Goal: Task Accomplishment & Management: Manage account settings

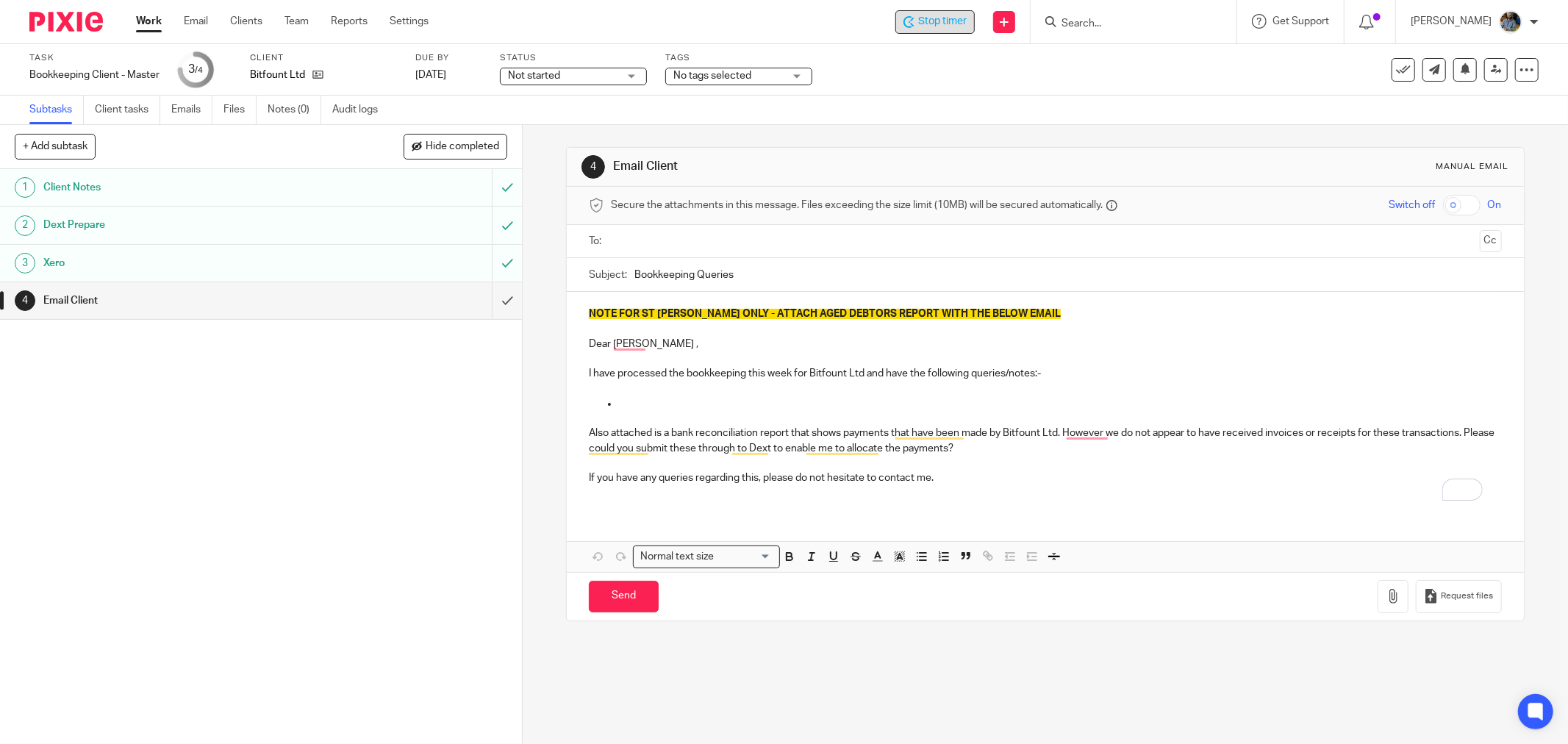
click at [966, 24] on span "Stop timer" at bounding box center [942, 22] width 48 height 15
click at [1396, 67] on icon at bounding box center [1402, 69] width 14 height 14
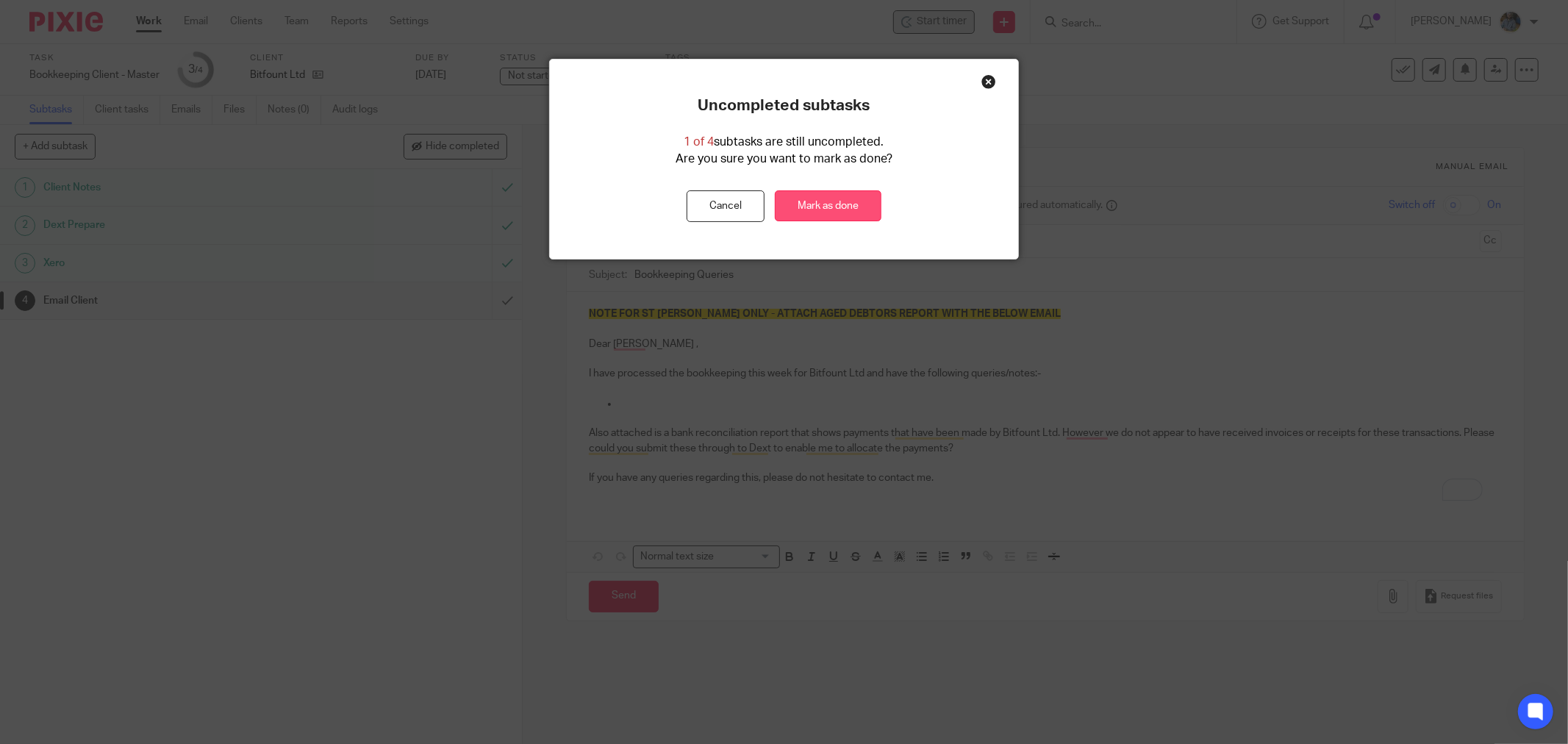
click at [829, 210] on link "Mark as done" at bounding box center [828, 206] width 107 height 32
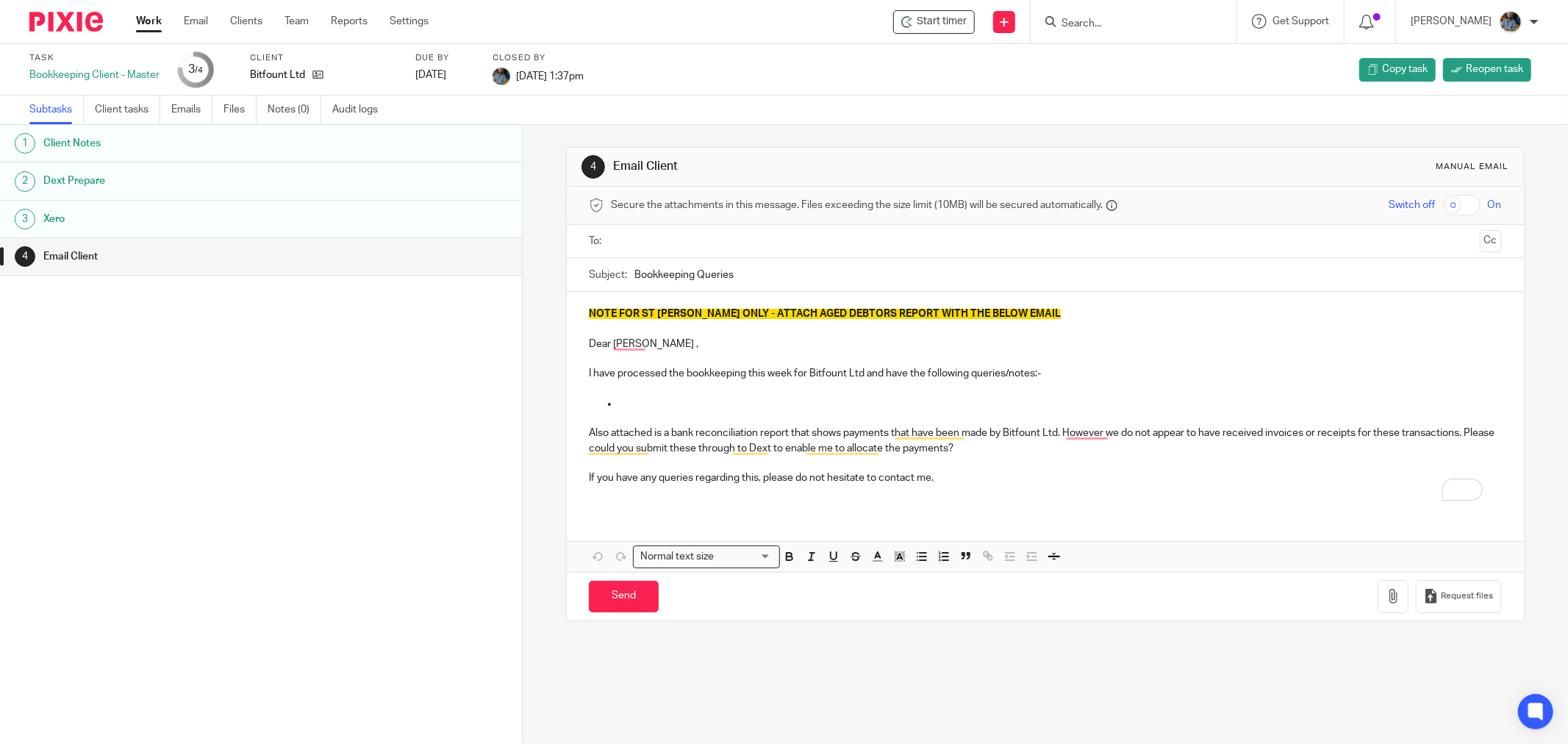
click at [463, 464] on div "1 Client Notes 2 Dext Prepare 3 Xero 4 Email Client" at bounding box center [261, 412] width 522 height 575
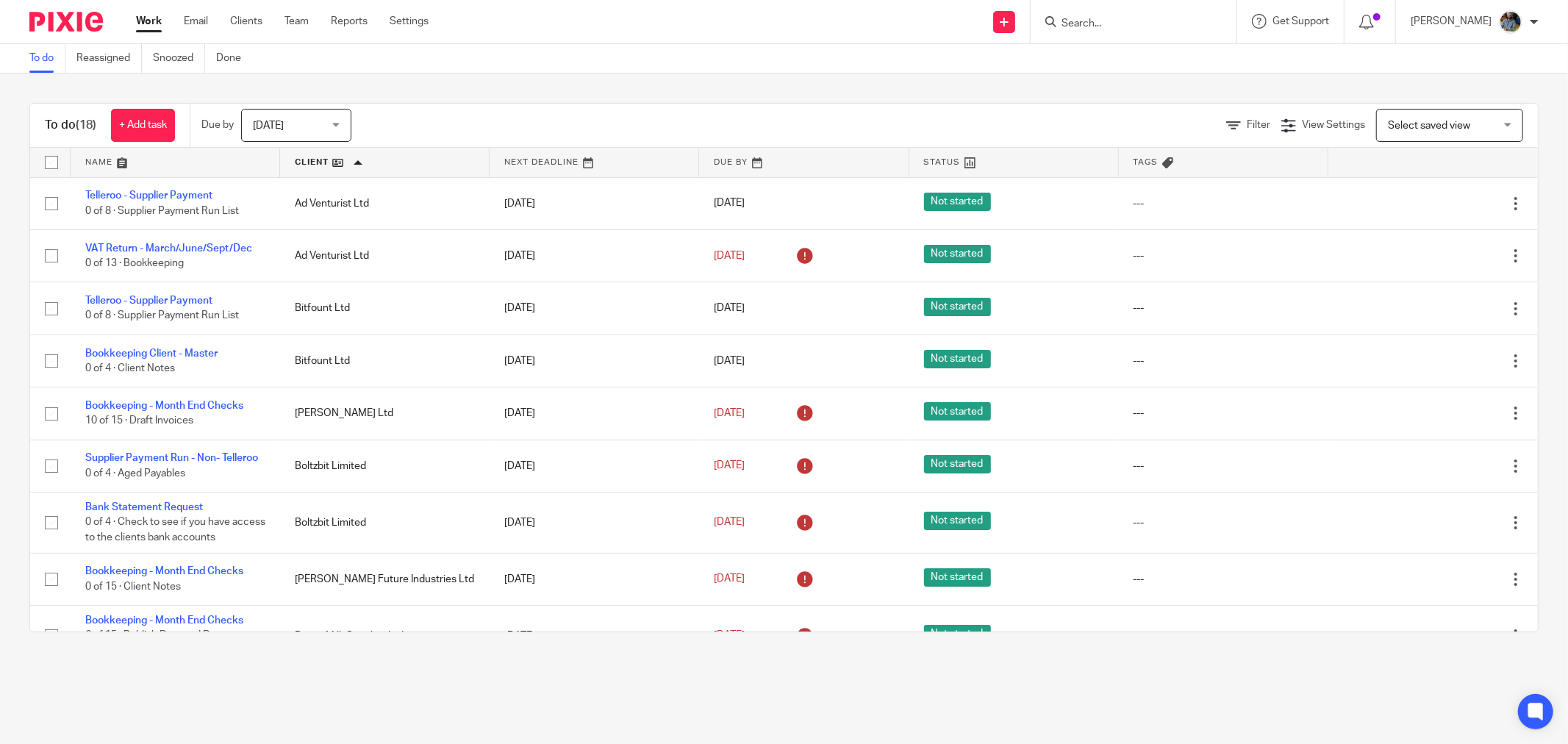
click at [1165, 27] on input "Search" at bounding box center [1125, 24] width 132 height 13
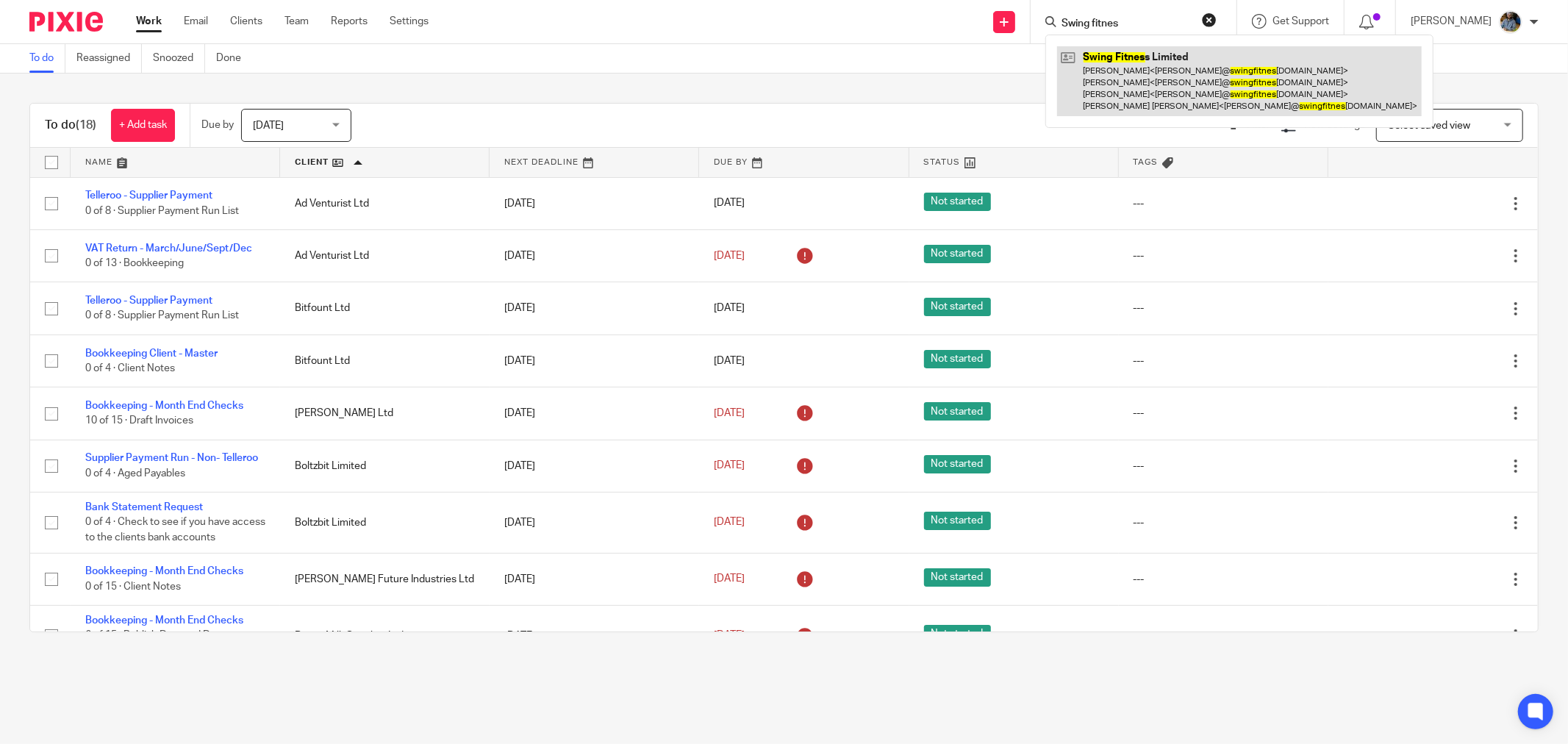
type input "Swing fitnes"
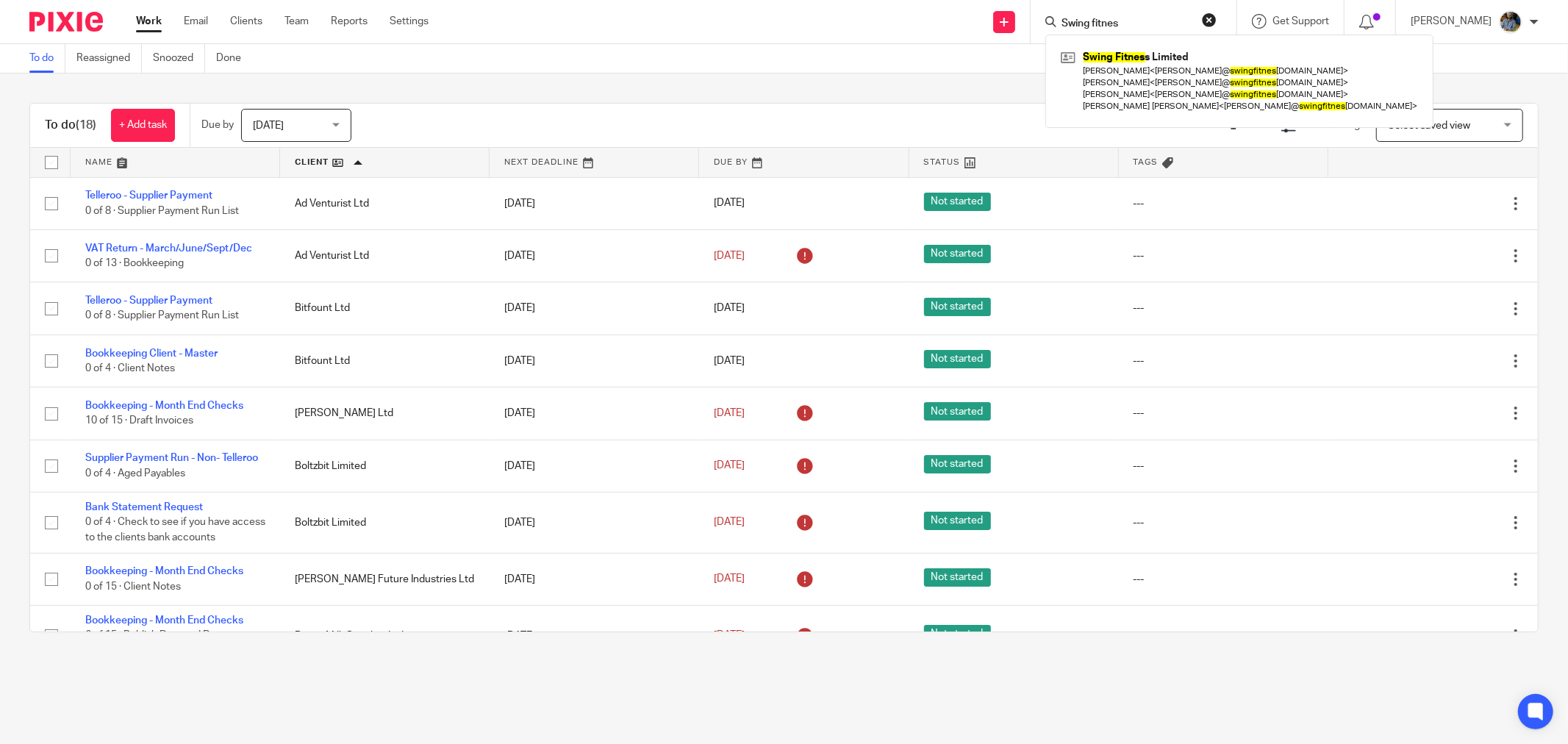
drag, startPoint x: 796, startPoint y: 66, endPoint x: 714, endPoint y: 10, distance: 99.3
click at [781, 55] on div "To do Reassigned Snoozed Done" at bounding box center [784, 59] width 1568 height 30
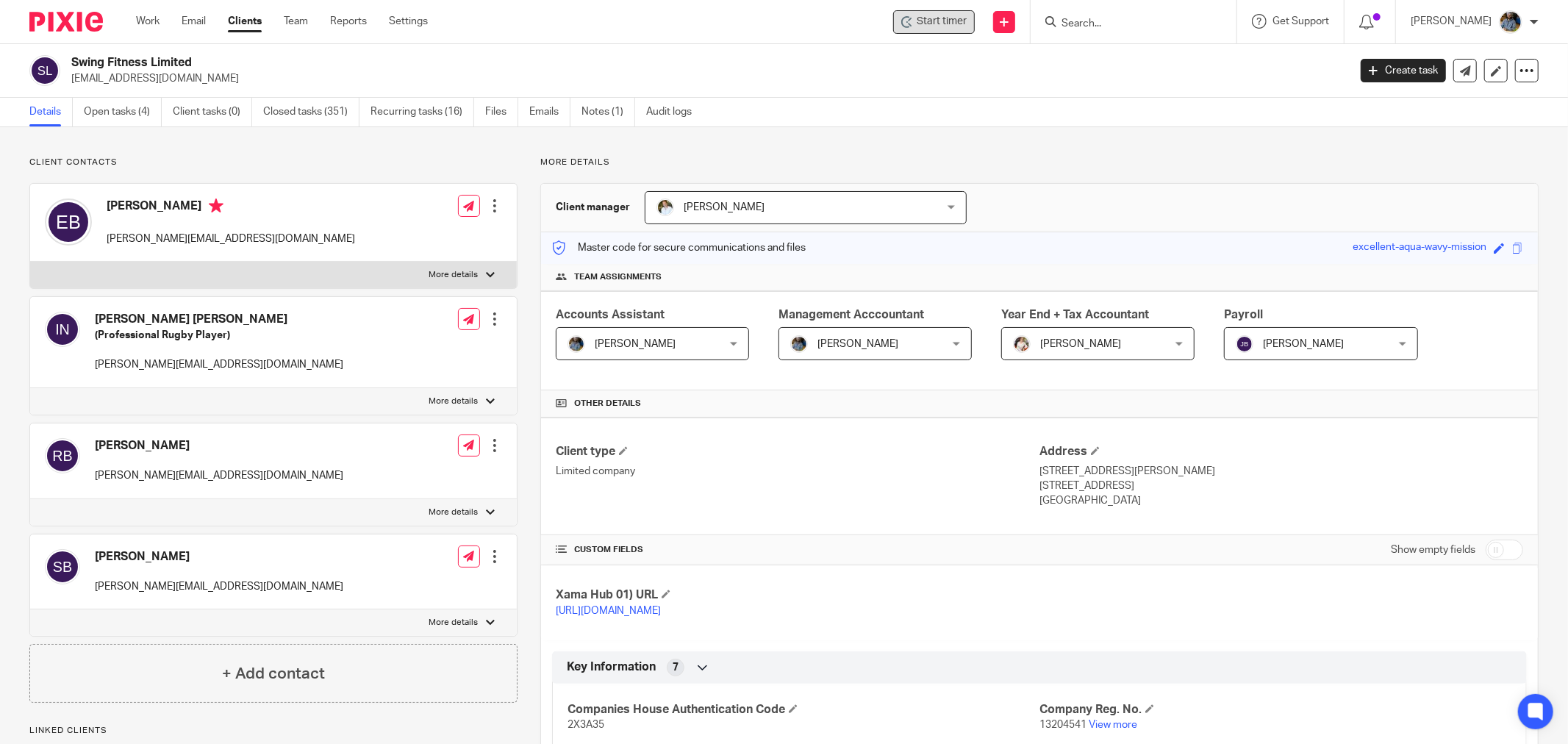
click at [929, 19] on span "Start timer" at bounding box center [941, 22] width 50 height 15
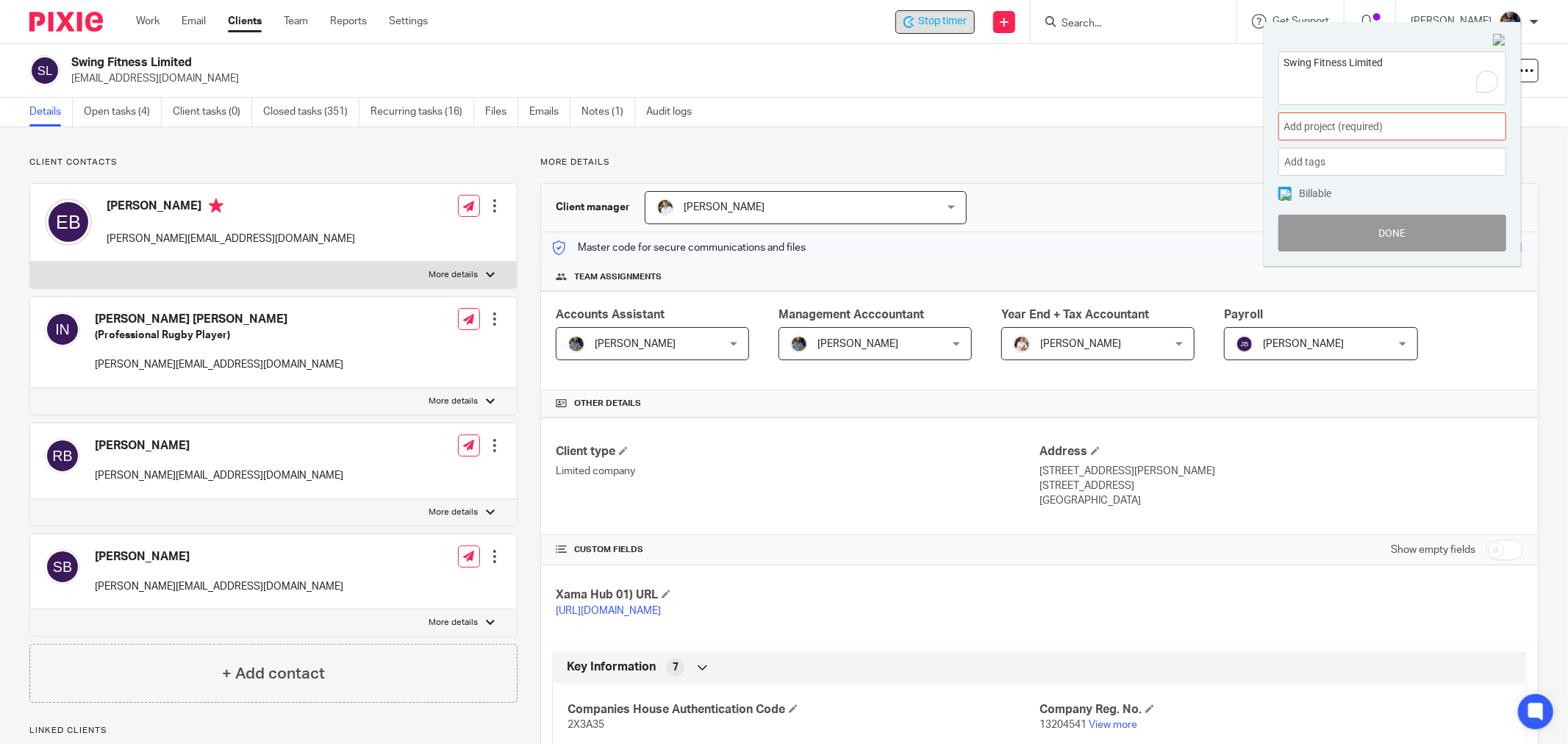
click at [1395, 127] on span "Add project (required) :" at bounding box center [1375, 127] width 185 height 15
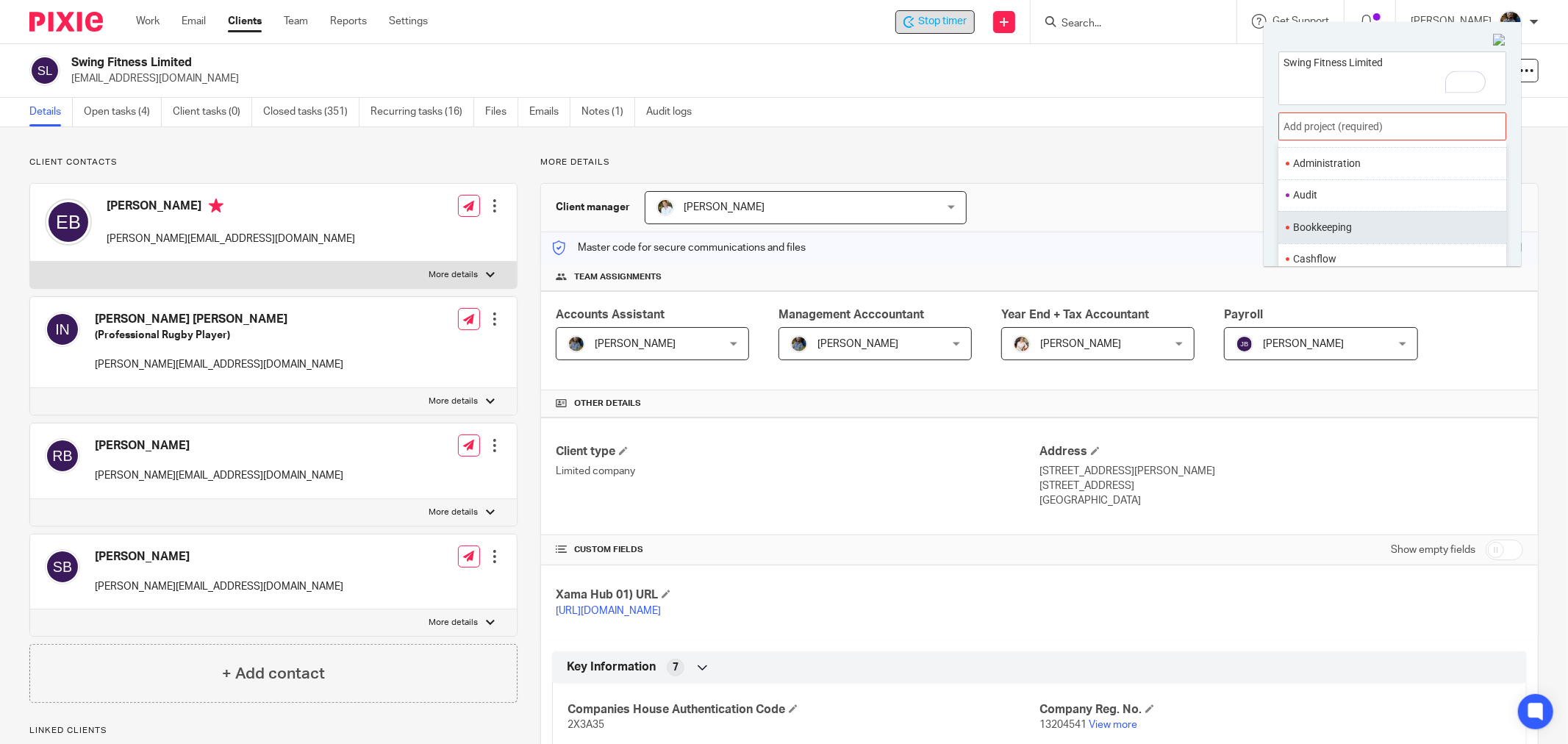
scroll to position [82, 0]
click at [1338, 219] on li "Bookkeeping" at bounding box center [1388, 218] width 192 height 15
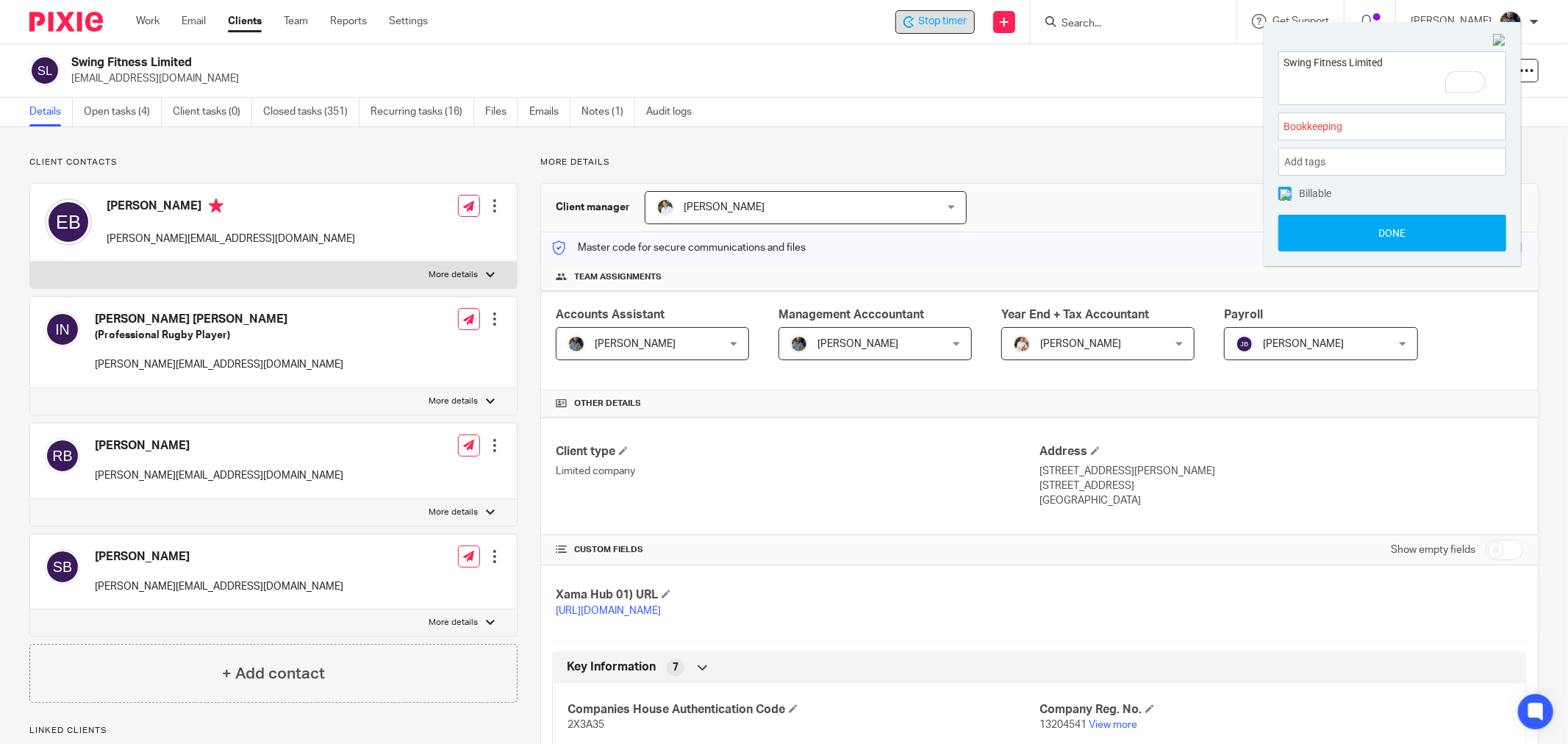
click at [1397, 230] on button "Done" at bounding box center [1392, 233] width 228 height 37
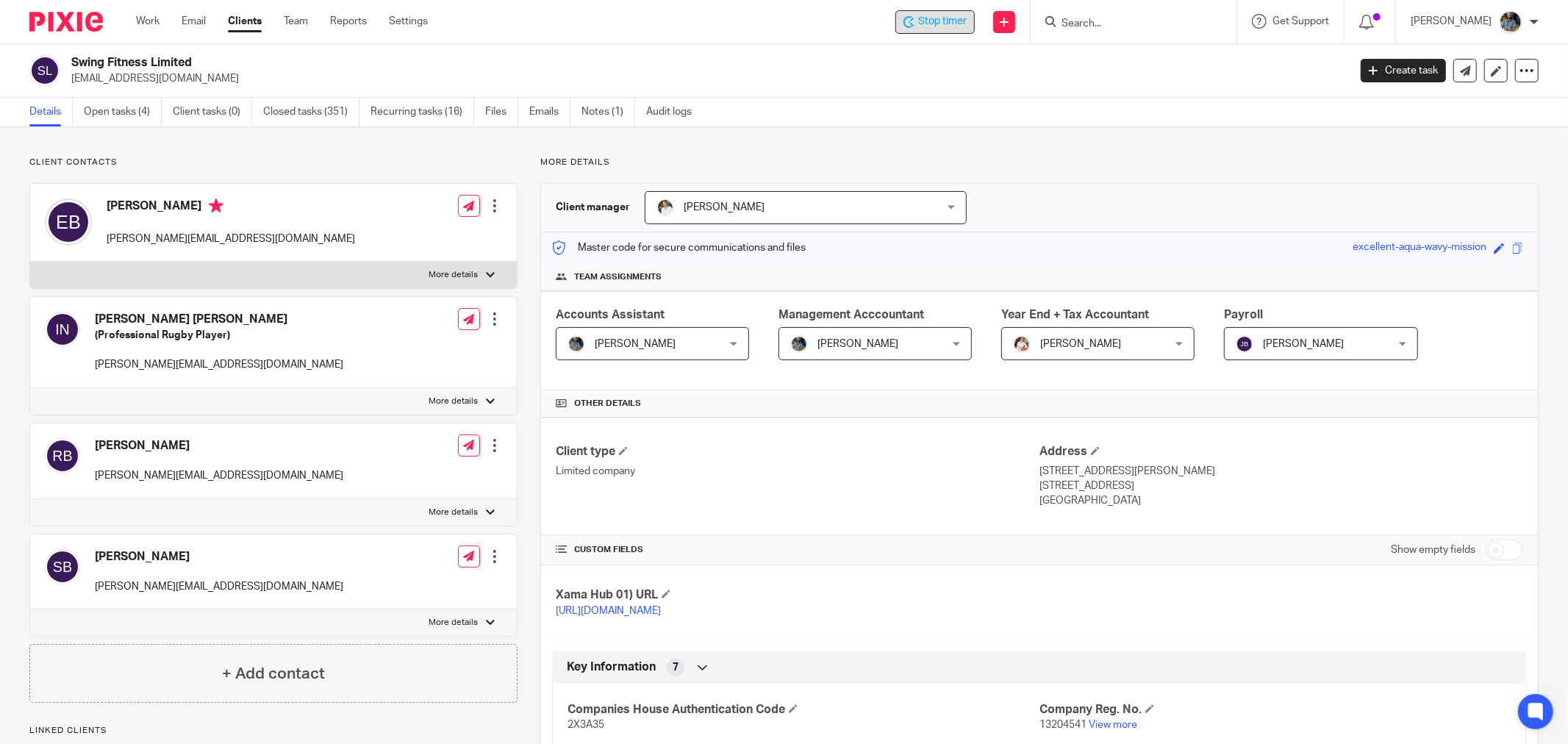
click at [742, 69] on div "Swing Fitness Limited iwnagle@gmail.com" at bounding box center [705, 70] width 1268 height 31
click at [728, 66] on h2 "Swing Fitness Limited" at bounding box center [578, 63] width 1014 height 15
drag, startPoint x: 788, startPoint y: 92, endPoint x: 577, endPoint y: 4, distance: 228.6
click at [787, 92] on div "Swing Fitness Limited iwnagle@gmail.com Create task Update from Companies House…" at bounding box center [784, 71] width 1568 height 54
click at [814, 76] on p "iwnagle@gmail.com" at bounding box center [705, 78] width 1268 height 14
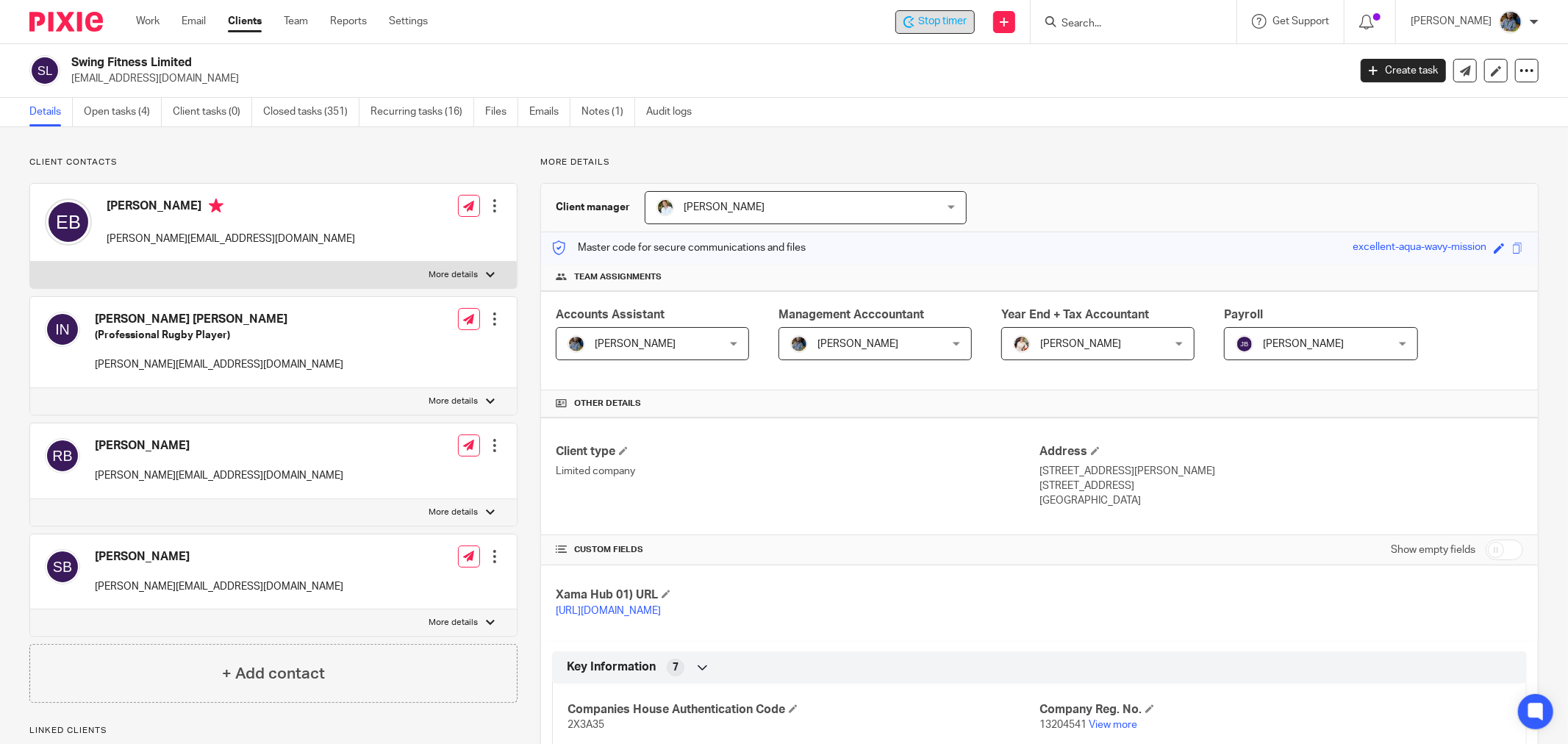
click at [541, 57] on h2 "Swing Fitness Limited" at bounding box center [578, 63] width 1014 height 15
drag, startPoint x: 600, startPoint y: 59, endPoint x: 578, endPoint y: 61, distance: 22.1
click at [600, 58] on h2 "Swing Fitness Limited" at bounding box center [578, 63] width 1014 height 15
click at [126, 115] on link "Open tasks (4)" at bounding box center [122, 113] width 78 height 29
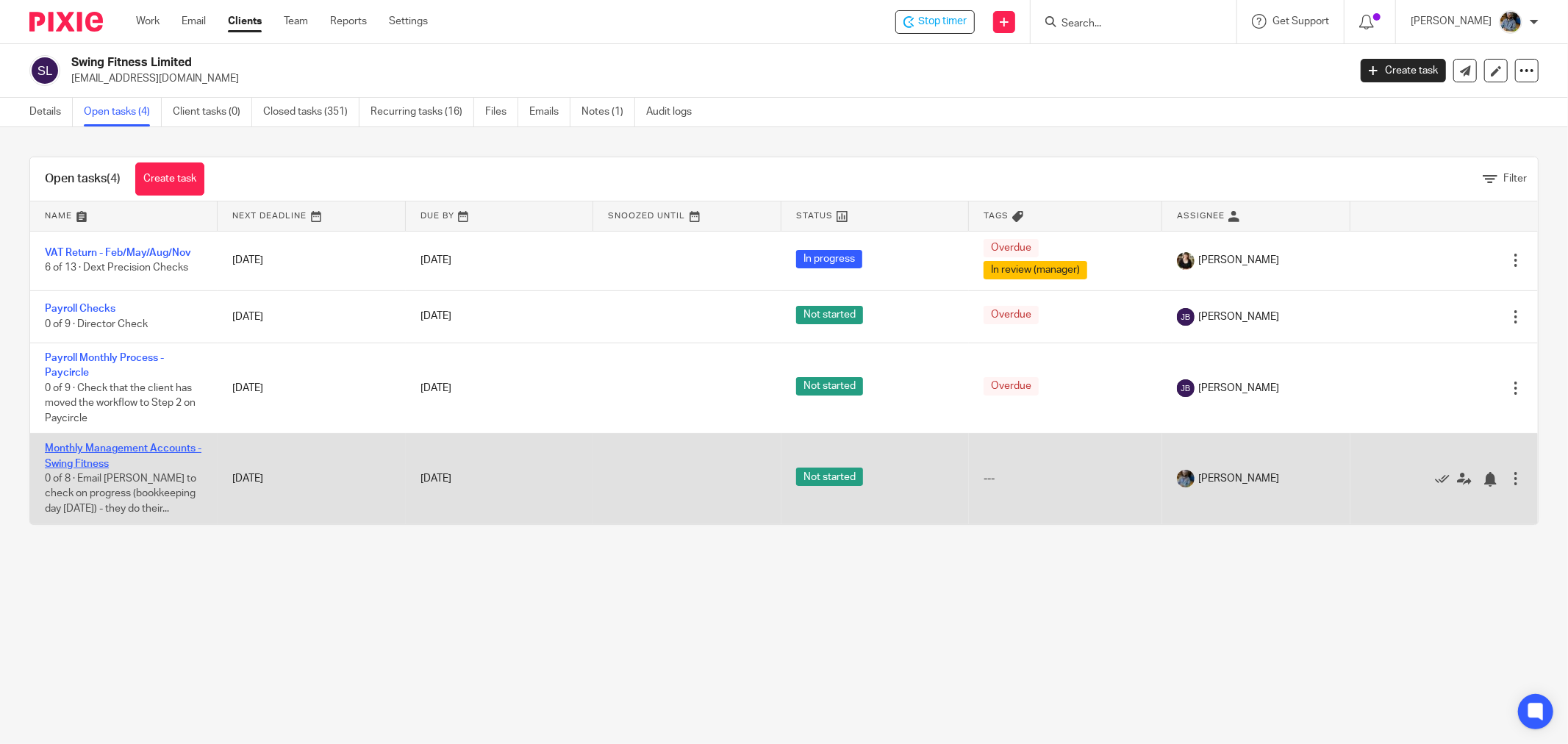
click at [117, 449] on link "Monthly Management Accounts - Swing Fitness" at bounding box center [123, 456] width 157 height 25
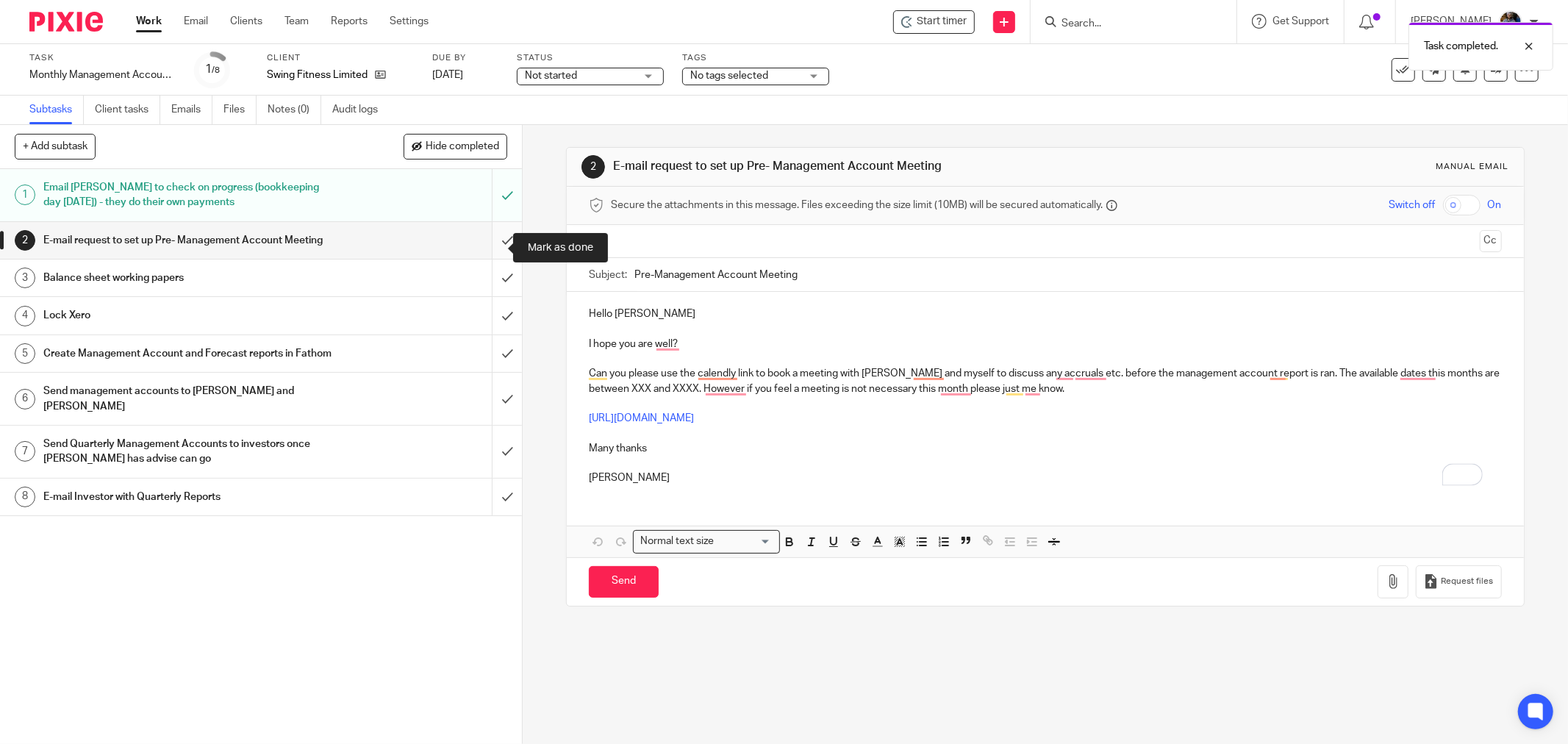
click at [493, 250] on input "submit" at bounding box center [261, 241] width 522 height 37
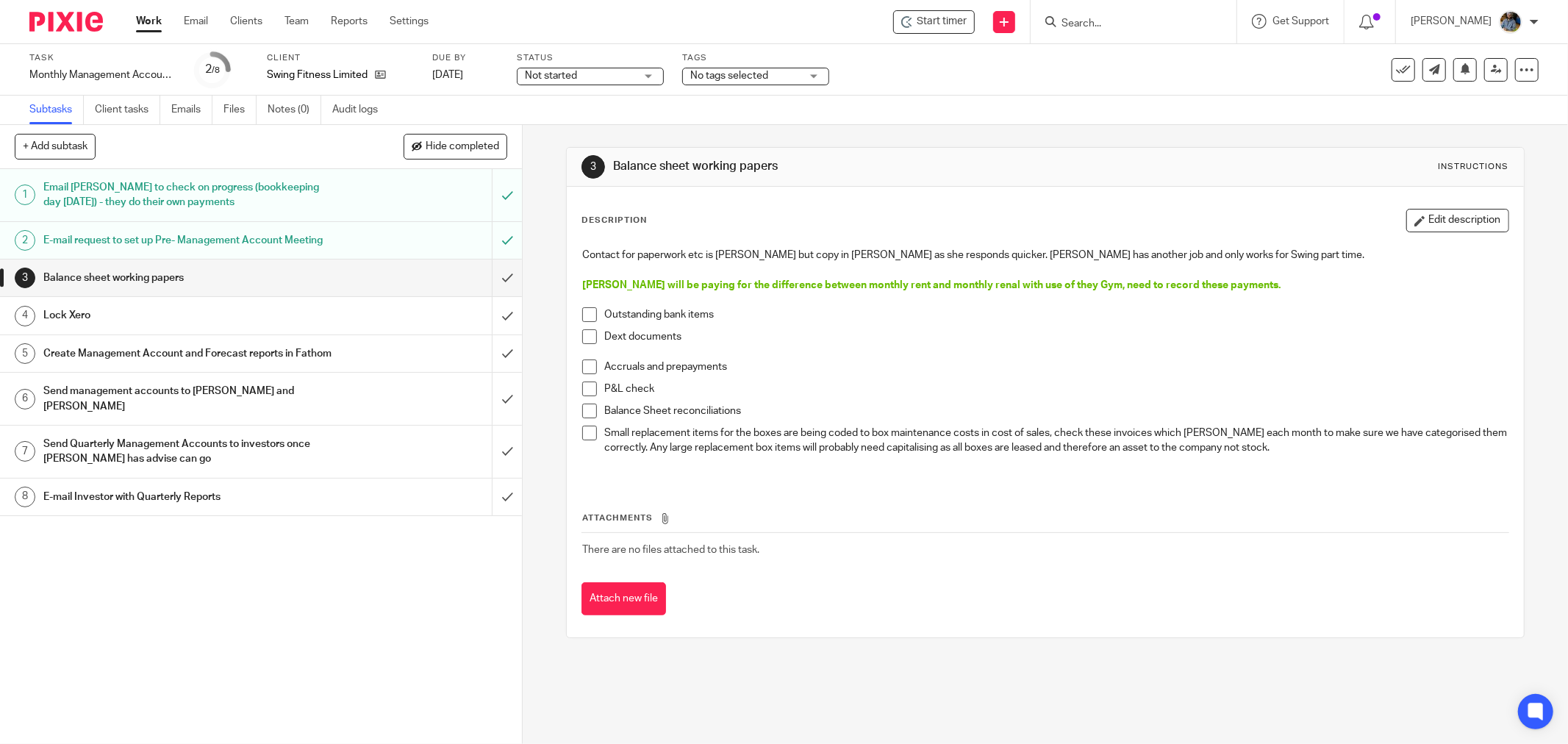
click at [584, 312] on span at bounding box center [589, 314] width 14 height 14
click at [589, 336] on span at bounding box center [589, 336] width 14 height 14
